Goal: Task Accomplishment & Management: Manage account settings

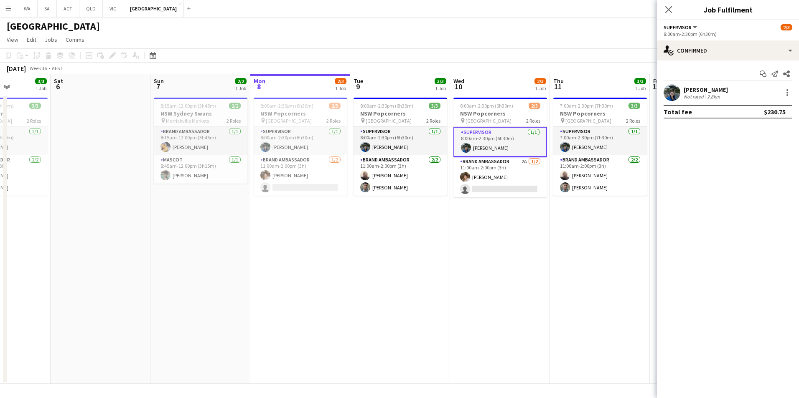
scroll to position [0, 232]
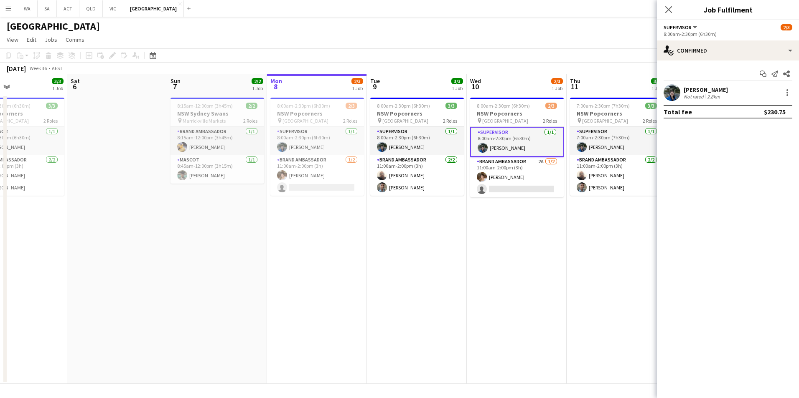
drag, startPoint x: 204, startPoint y: 288, endPoint x: 461, endPoint y: 277, distance: 257.5
click at [461, 277] on app-calendar-viewport "Wed 3 3/5 2 Jobs Thu 4 3/5 2 Jobs Fri 5 3/3 1 Job Sat 6 Sun 7 2/2 1 Job Mon 8 2…" at bounding box center [399, 229] width 799 height 310
click at [183, 138] on app-card-role "Brand Ambassador [DATE] 8:15am-12:00pm (3h45m) [PERSON_NAME]" at bounding box center [217, 141] width 94 height 28
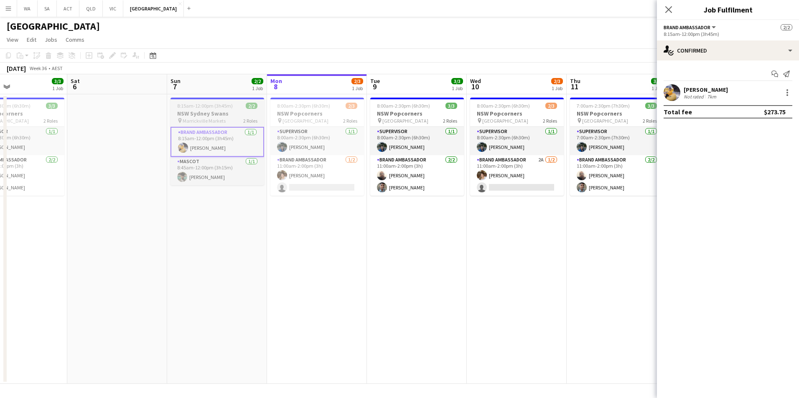
click at [215, 110] on h3 "NSW Sydney Swans" at bounding box center [217, 114] width 94 height 8
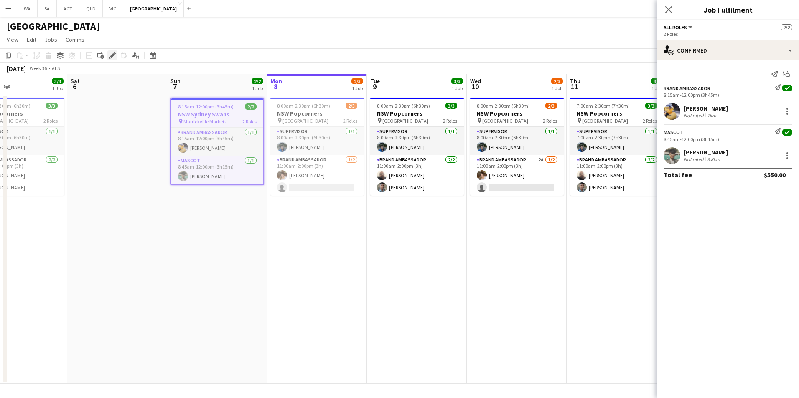
click at [109, 58] on icon at bounding box center [110, 58] width 2 height 2
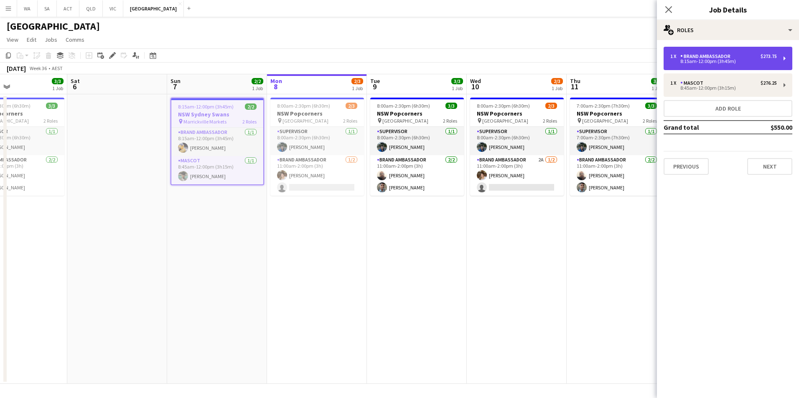
click at [737, 57] on div "1 x Brand Ambassador $273.75" at bounding box center [723, 56] width 107 height 6
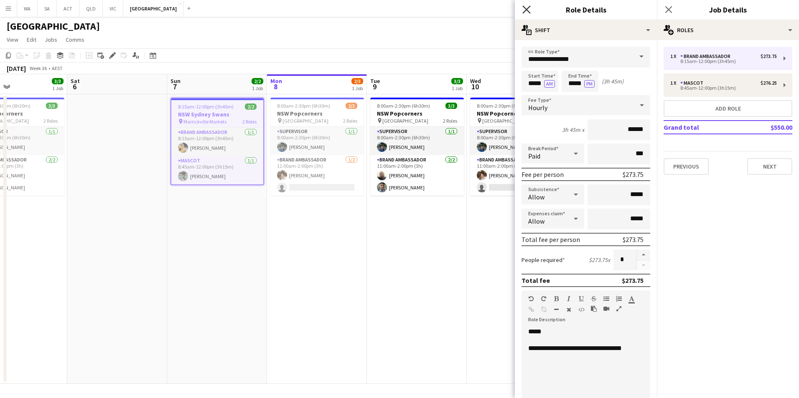
click at [530, 9] on icon "Close pop-in" at bounding box center [526, 9] width 8 height 8
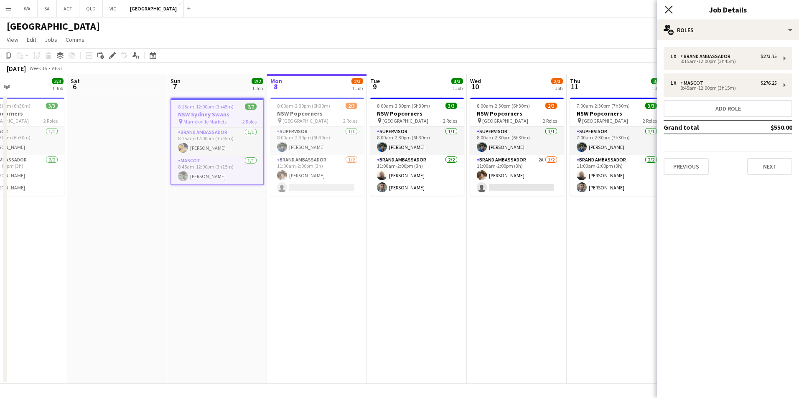
click at [671, 11] on icon "Close pop-in" at bounding box center [668, 9] width 8 height 8
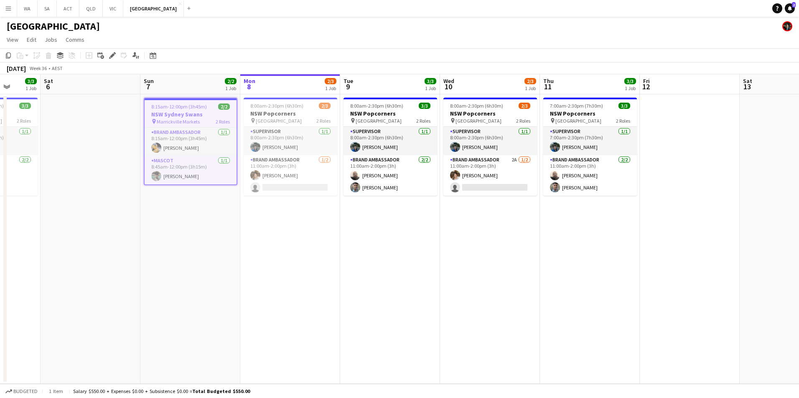
scroll to position [0, 273]
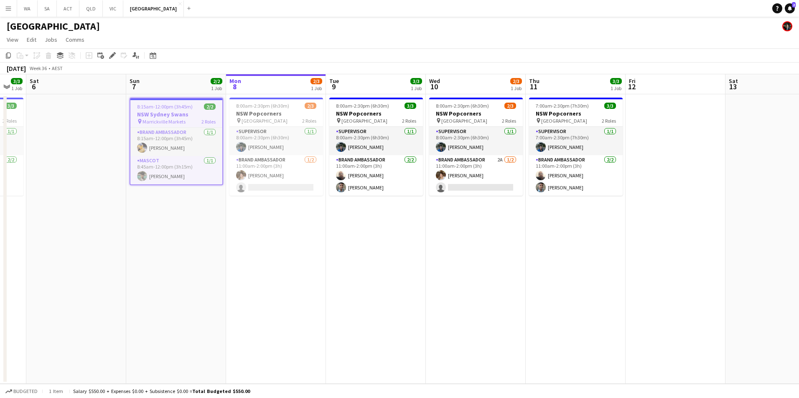
drag, startPoint x: 580, startPoint y: 284, endPoint x: 539, endPoint y: 298, distance: 43.2
click at [539, 298] on app-calendar-viewport "Wed 3 3/5 2 Jobs Thu 4 3/5 2 Jobs Fri 5 3/3 1 Job Sat 6 Sun 7 2/2 1 Job Mon 8 2…" at bounding box center [399, 229] width 799 height 310
click at [588, 113] on h3 "NSW Popcorners" at bounding box center [576, 114] width 94 height 8
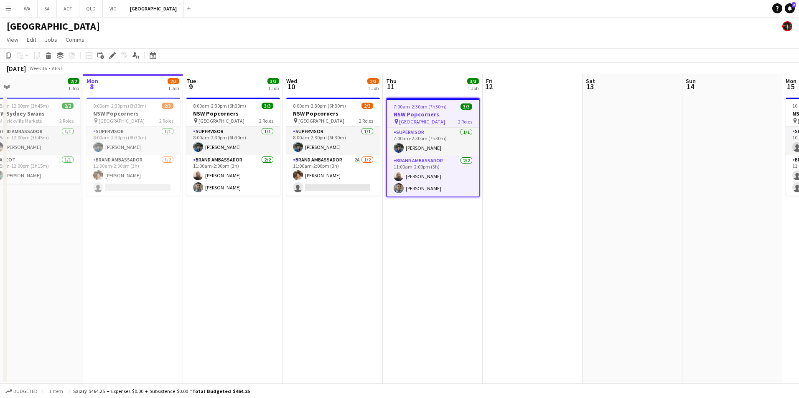
scroll to position [0, 233]
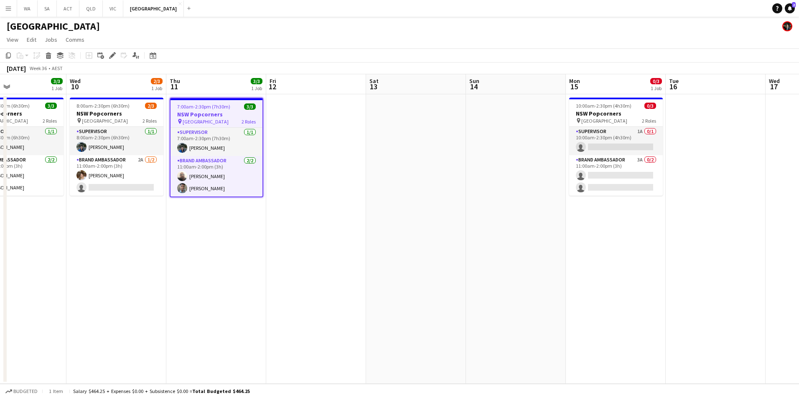
drag, startPoint x: 442, startPoint y: 280, endPoint x: 330, endPoint y: 278, distance: 112.0
click at [330, 278] on app-calendar-viewport "Sun 7 2/2 1 Job Mon 8 2/3 1 Job Tue 9 3/3 1 Job Wed 10 2/3 1 Job Thu 11 3/3 1 J…" at bounding box center [399, 229] width 799 height 310
click at [616, 110] on h3 "NSW Popcorners" at bounding box center [616, 114] width 94 height 8
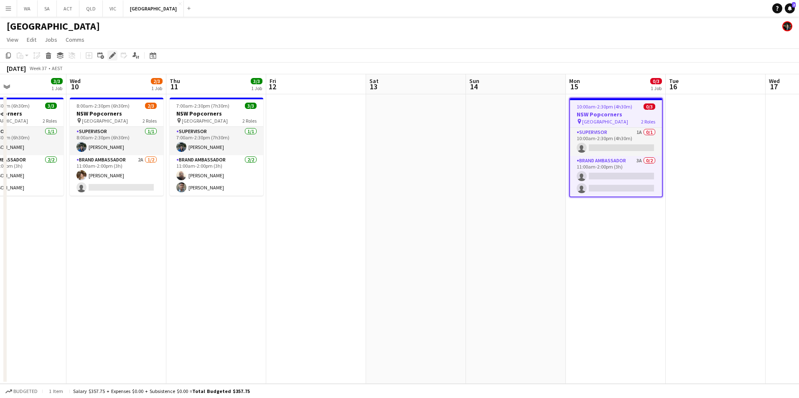
click at [115, 56] on icon "Edit" at bounding box center [112, 55] width 7 height 7
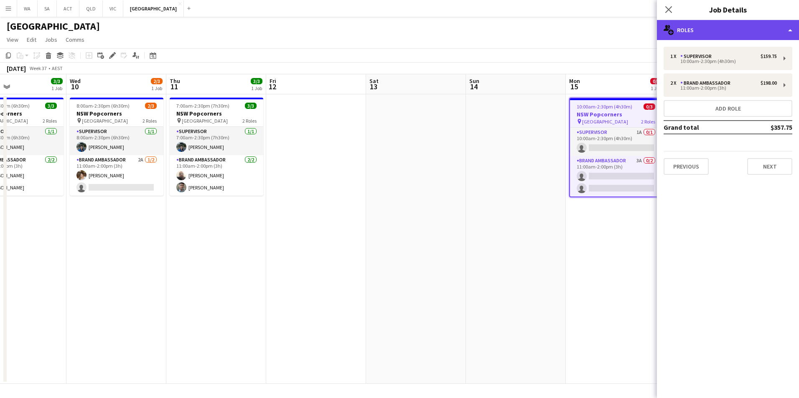
click at [706, 36] on div "multiple-users-add Roles" at bounding box center [728, 30] width 142 height 20
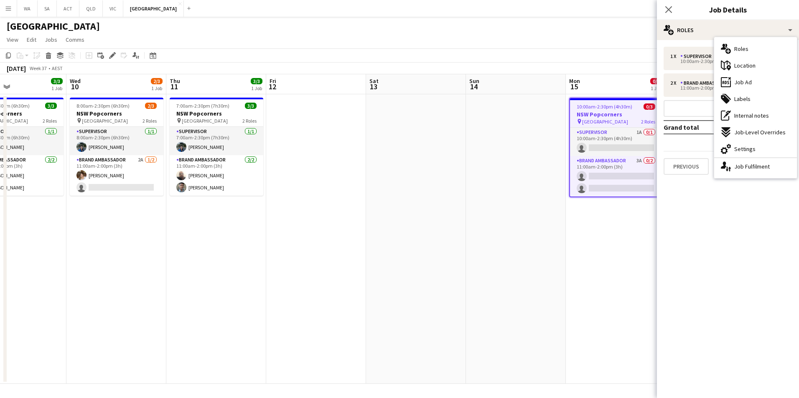
click at [735, 321] on mat-expansion-panel "pencil3 General details 1 x Supervisor $159.75 10:00am-2:30pm (4h30m) 2 x Brand…" at bounding box center [728, 219] width 142 height 358
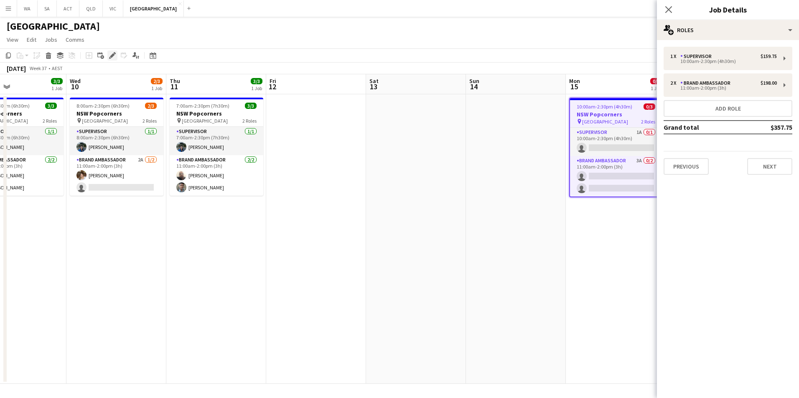
click at [111, 54] on icon "Edit" at bounding box center [112, 55] width 7 height 7
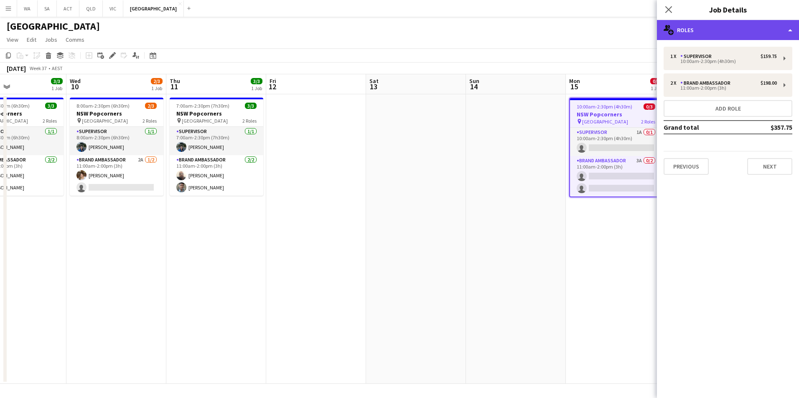
click at [716, 32] on div "multiple-users-add Roles" at bounding box center [728, 30] width 142 height 20
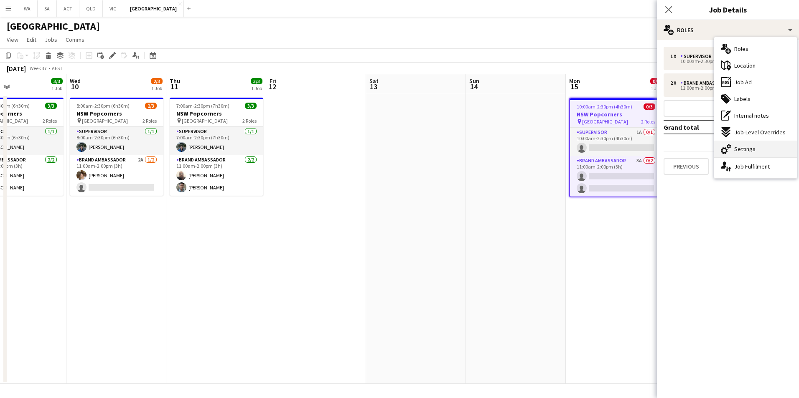
click at [763, 146] on div "cog-double-3 Settings" at bounding box center [755, 149] width 83 height 17
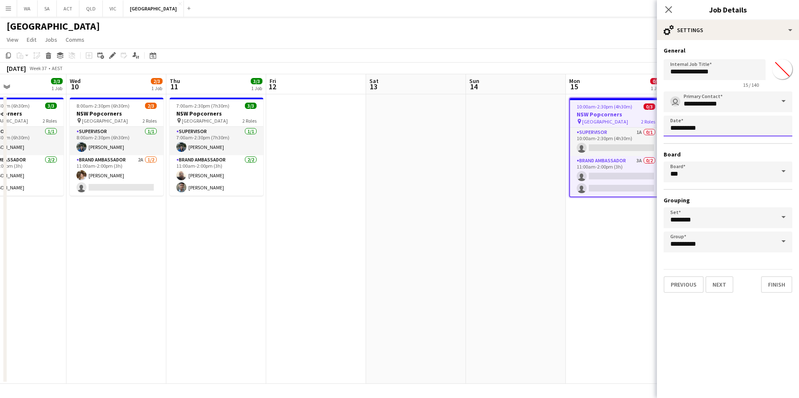
click at [705, 128] on body "Menu Boards Boards Boards All jobs Status Workforce Workforce My Workforce Recr…" at bounding box center [399, 199] width 799 height 398
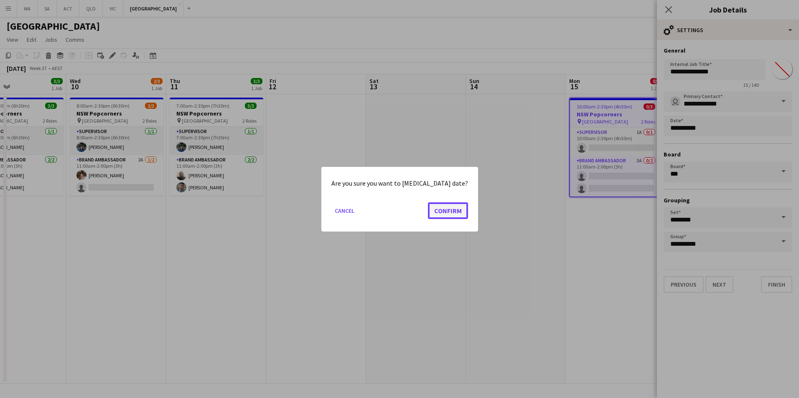
click at [446, 212] on button "Confirm" at bounding box center [448, 210] width 40 height 17
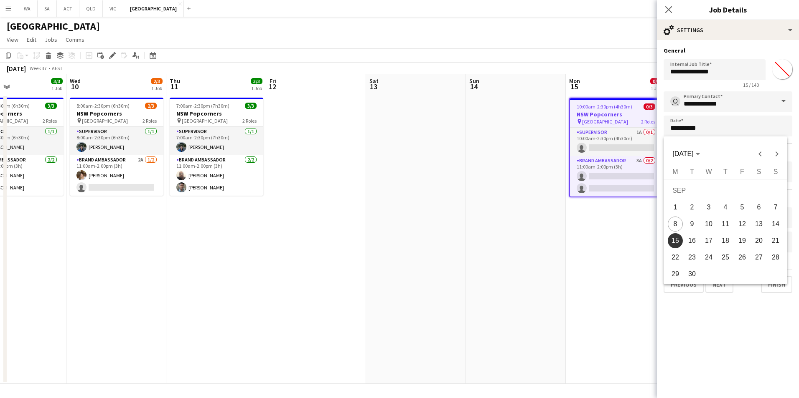
click at [747, 223] on span "12" at bounding box center [741, 224] width 15 height 15
type input "**********"
click at [784, 287] on button "Finish" at bounding box center [776, 284] width 31 height 17
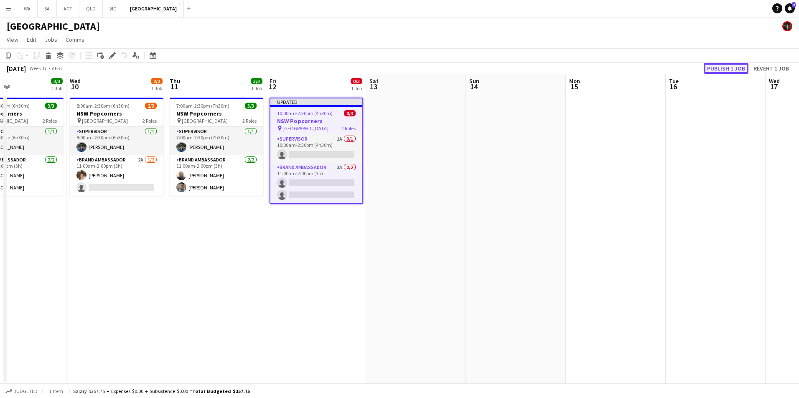
click at [718, 68] on button "Publish 1 job" at bounding box center [725, 68] width 45 height 11
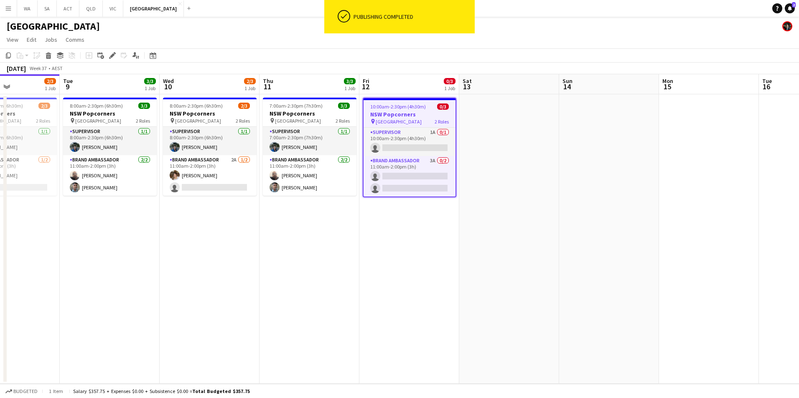
scroll to position [0, 239]
drag, startPoint x: 402, startPoint y: 252, endPoint x: 488, endPoint y: 248, distance: 85.7
click at [488, 248] on app-calendar-viewport "Sat 6 Sun 7 2/2 1 Job Mon 8 2/3 1 Job Tue 9 3/3 1 Job Wed 10 2/3 1 Job Thu 11 3…" at bounding box center [399, 229] width 799 height 310
click at [396, 124] on span "[GEOGRAPHIC_DATA]" at bounding box center [399, 122] width 46 height 6
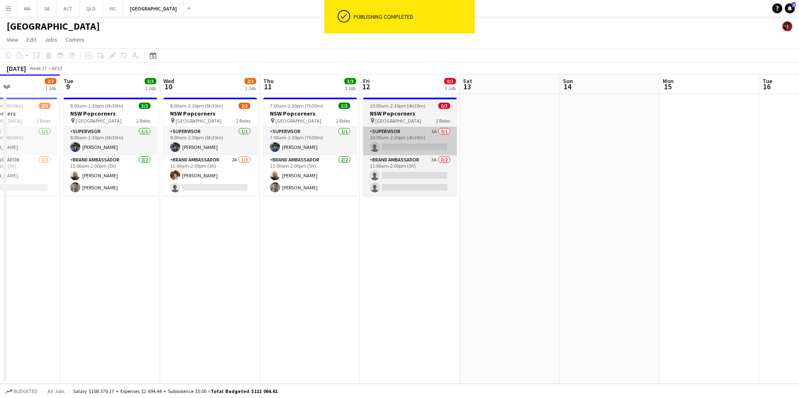
click at [397, 131] on app-card-role "Supervisor 1A 0/1 10:00am-2:30pm (4h30m) single-neutral-actions" at bounding box center [410, 141] width 94 height 28
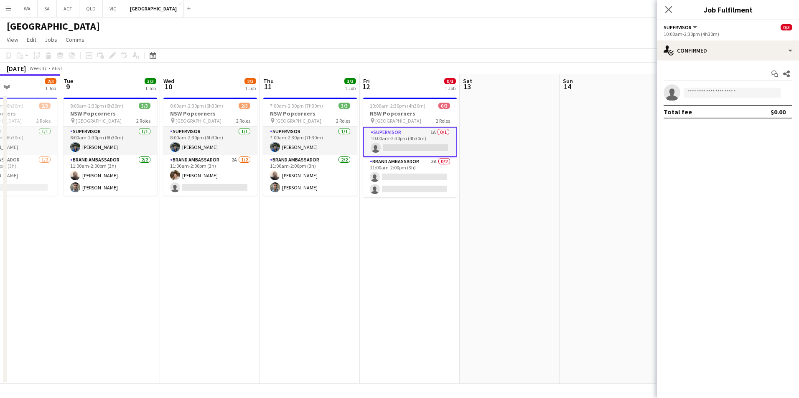
click at [718, 110] on div "Total fee $0.00" at bounding box center [727, 111] width 129 height 13
click at [728, 95] on input at bounding box center [731, 93] width 97 height 10
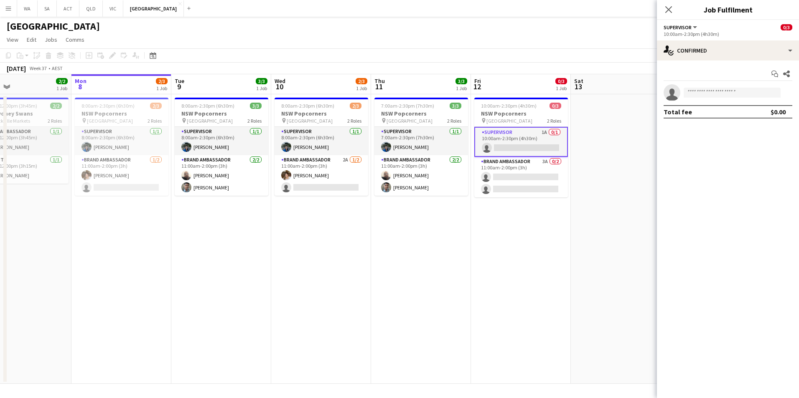
drag, startPoint x: 406, startPoint y: 239, endPoint x: 517, endPoint y: 241, distance: 111.1
click at [517, 241] on app-calendar-viewport "Fri 5 3/3 1 Job Sat 6 Sun 7 2/2 1 Job Mon 8 2/3 1 Job Tue 9 3/3 1 Job Wed 10 2/…" at bounding box center [399, 229] width 799 height 310
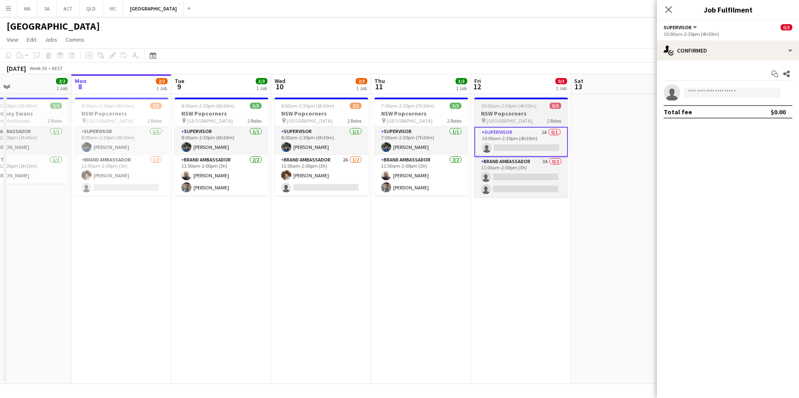
click at [519, 112] on h3 "NSW Popcorners" at bounding box center [521, 114] width 94 height 8
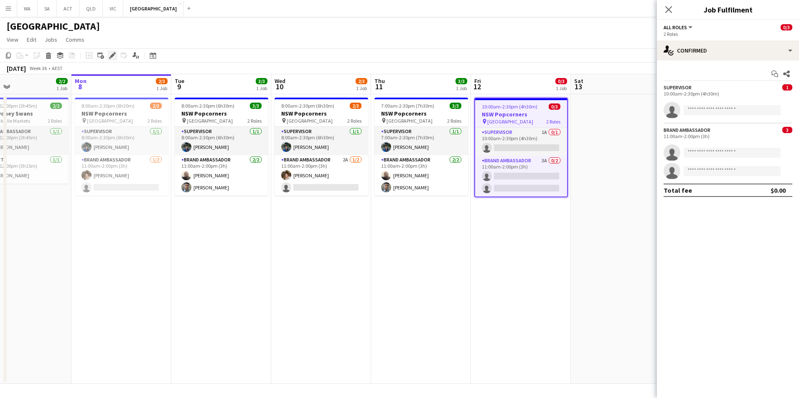
click at [109, 56] on div "Edit" at bounding box center [112, 56] width 10 height 10
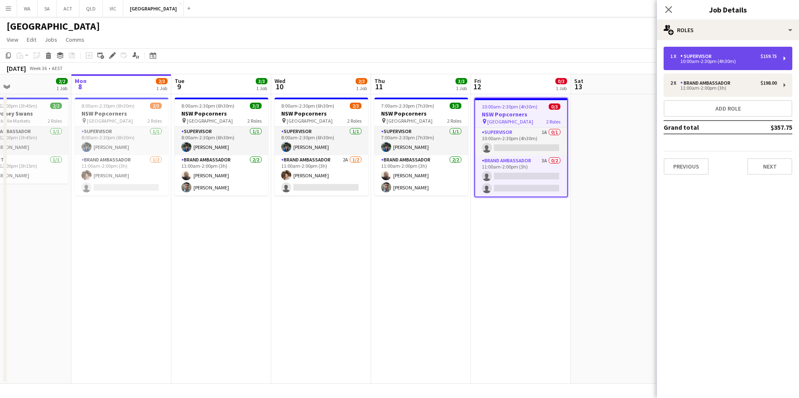
click at [719, 65] on div "1 x Supervisor $159.75 10:00am-2:30pm (4h30m)" at bounding box center [727, 58] width 129 height 23
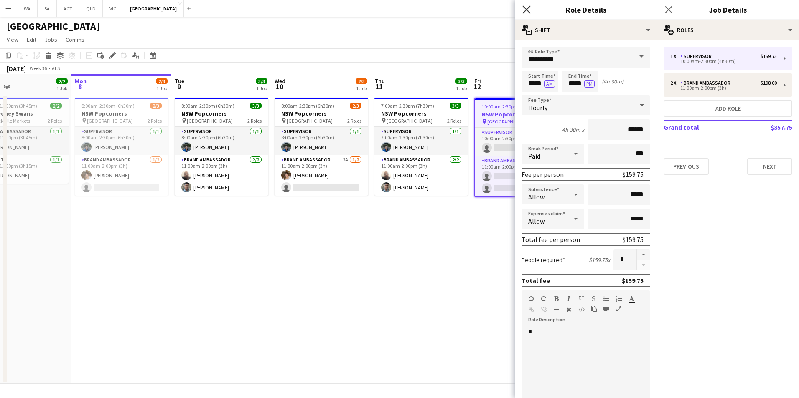
click at [528, 13] on icon "Close pop-in" at bounding box center [526, 9] width 8 height 8
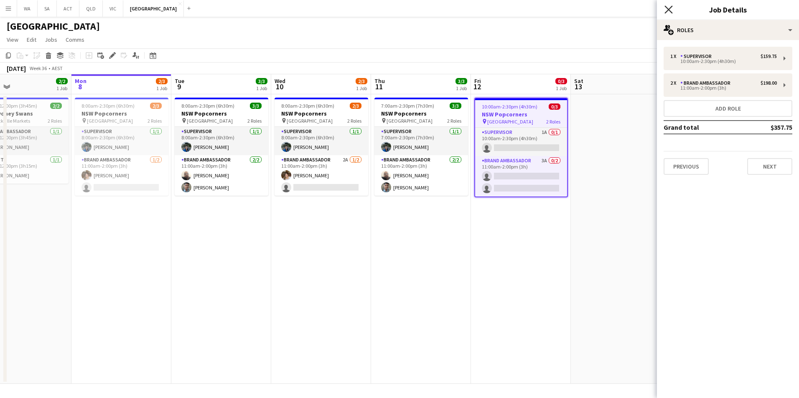
click at [667, 11] on icon at bounding box center [668, 9] width 8 height 8
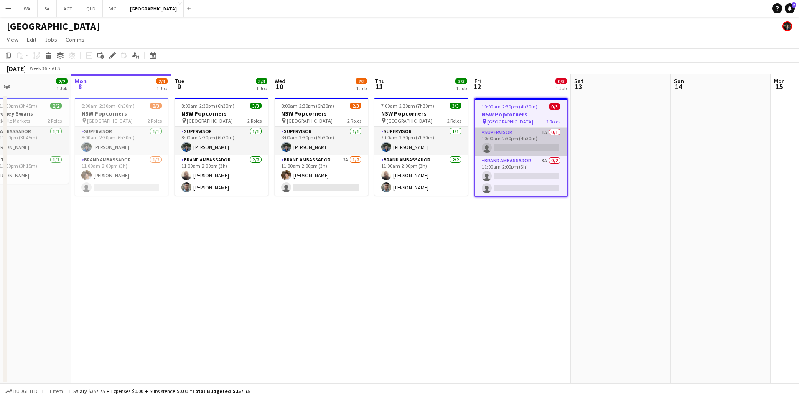
click at [537, 147] on app-card-role "Supervisor 1A 0/1 10:00am-2:30pm (4h30m) single-neutral-actions" at bounding box center [521, 142] width 92 height 28
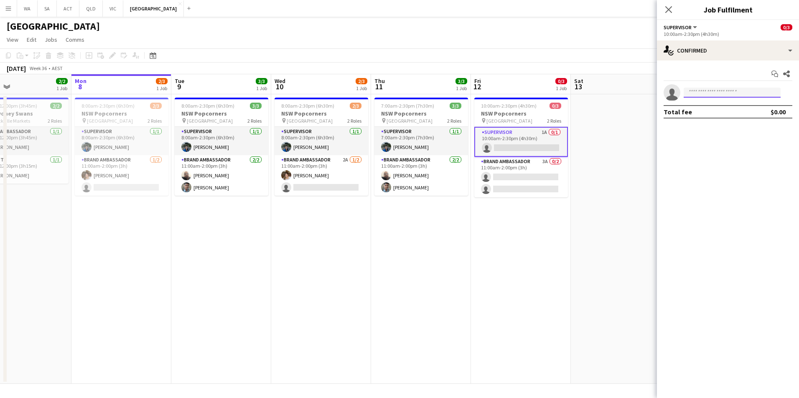
click at [713, 89] on input at bounding box center [731, 93] width 97 height 10
type input "*"
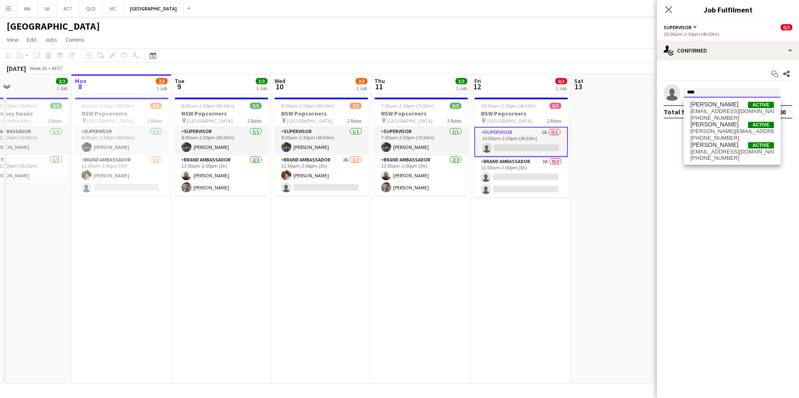
type input "****"
click at [734, 112] on span "[EMAIL_ADDRESS][DOMAIN_NAME]" at bounding box center [732, 111] width 84 height 7
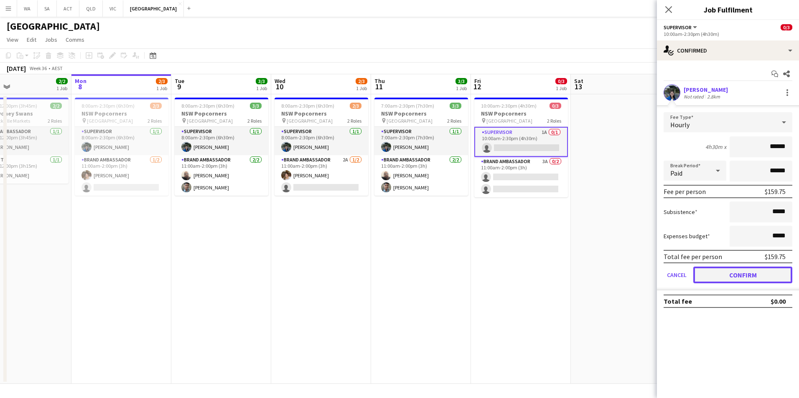
click at [767, 272] on button "Confirm" at bounding box center [742, 275] width 99 height 17
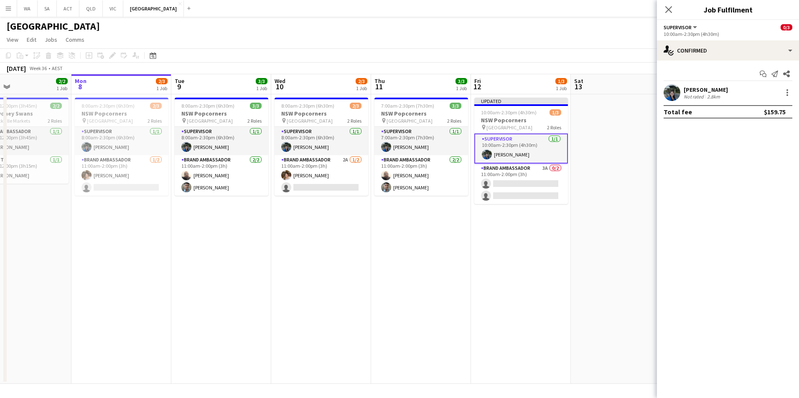
click at [669, 15] on div "Close pop-in" at bounding box center [668, 9] width 23 height 19
click at [669, 10] on icon at bounding box center [668, 9] width 8 height 8
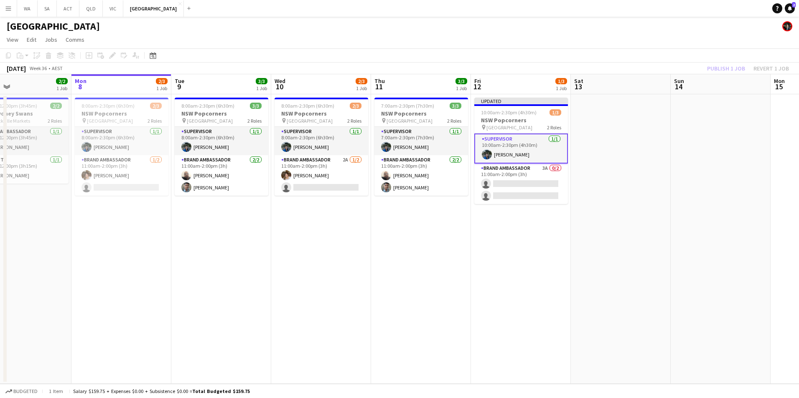
click at [716, 70] on div "Publish 1 job Revert 1 job" at bounding box center [748, 68] width 102 height 11
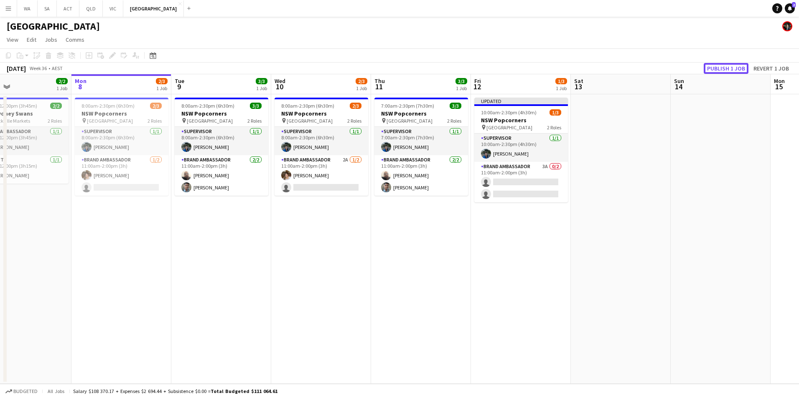
click at [716, 70] on button "Publish 1 job" at bounding box center [725, 68] width 45 height 11
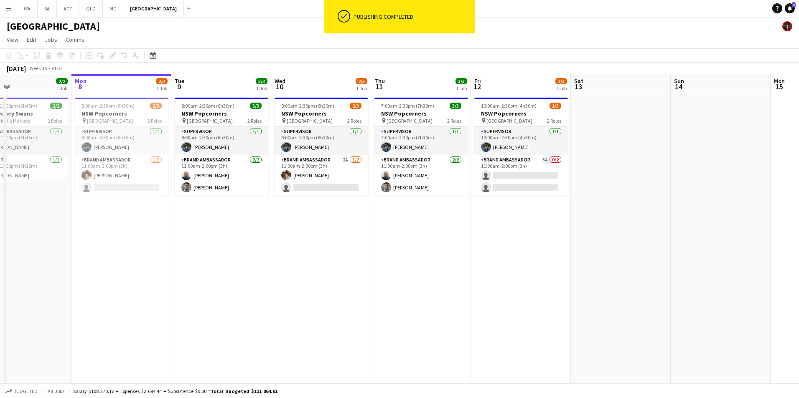
scroll to position [0, 259]
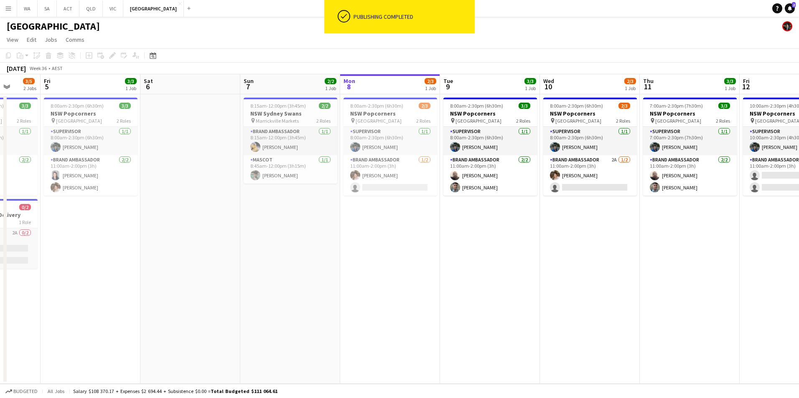
drag, startPoint x: 424, startPoint y: 201, endPoint x: 472, endPoint y: 193, distance: 49.4
click at [472, 193] on app-calendar-viewport "Tue 2 3/3 1 Job Wed 3 3/5 2 Jobs Thu 4 3/5 2 Jobs Fri 5 3/3 1 Job Sat 6 Sun 7 2…" at bounding box center [399, 229] width 799 height 310
